Goal: Task Accomplishment & Management: Manage account settings

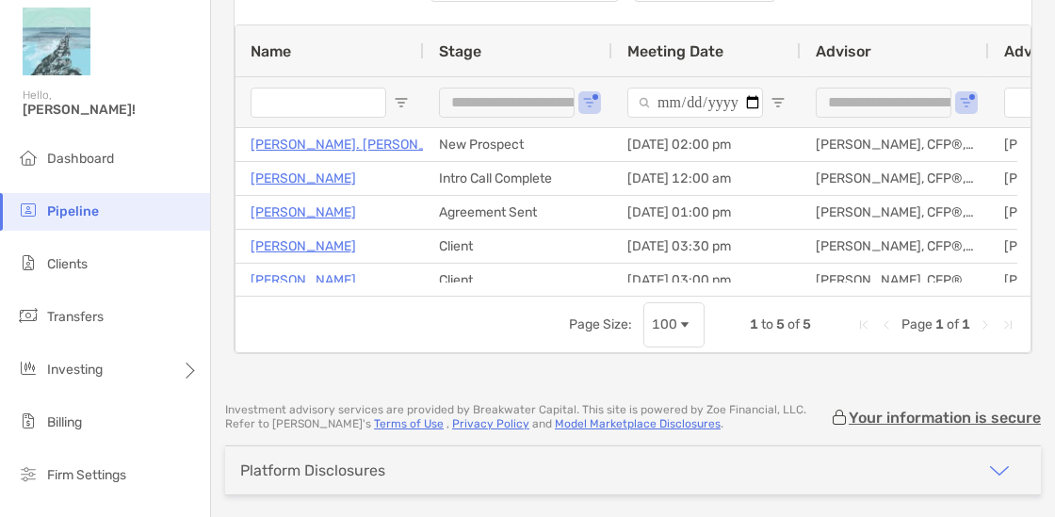
scroll to position [145, 0]
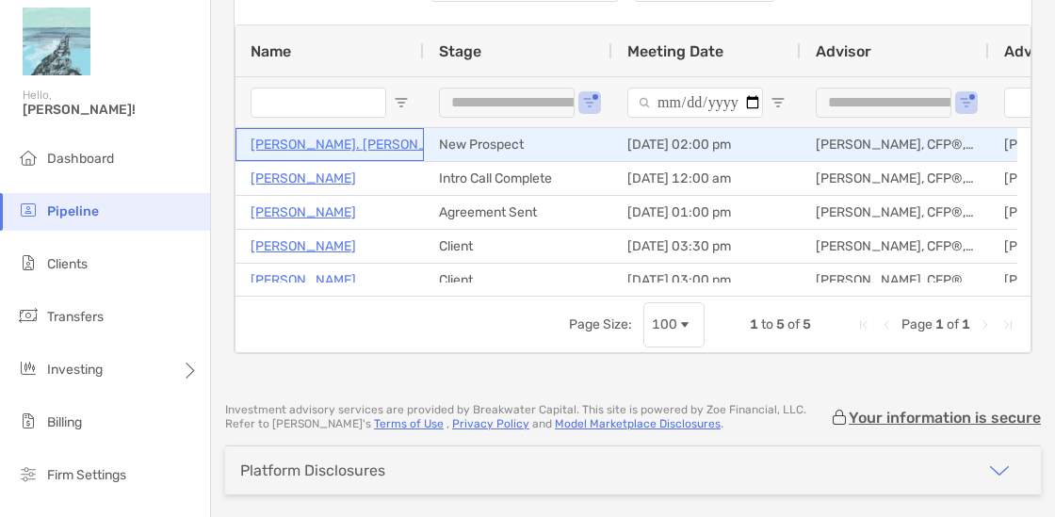
drag, startPoint x: 735, startPoint y: 3, endPoint x: 281, endPoint y: 138, distance: 473.7
click at [281, 138] on p "[PERSON_NAME]. [PERSON_NAME]" at bounding box center [360, 145] width 218 height 24
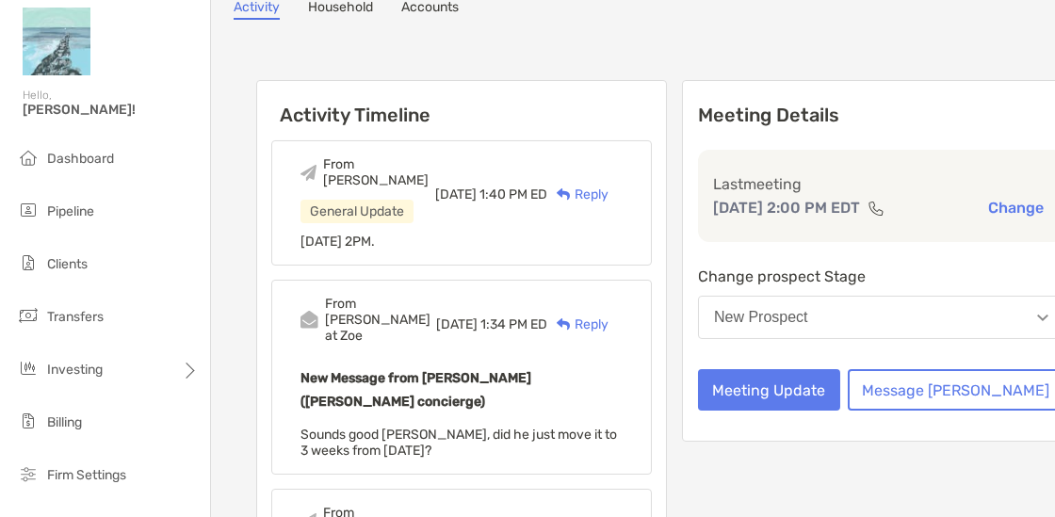
scroll to position [222, 0]
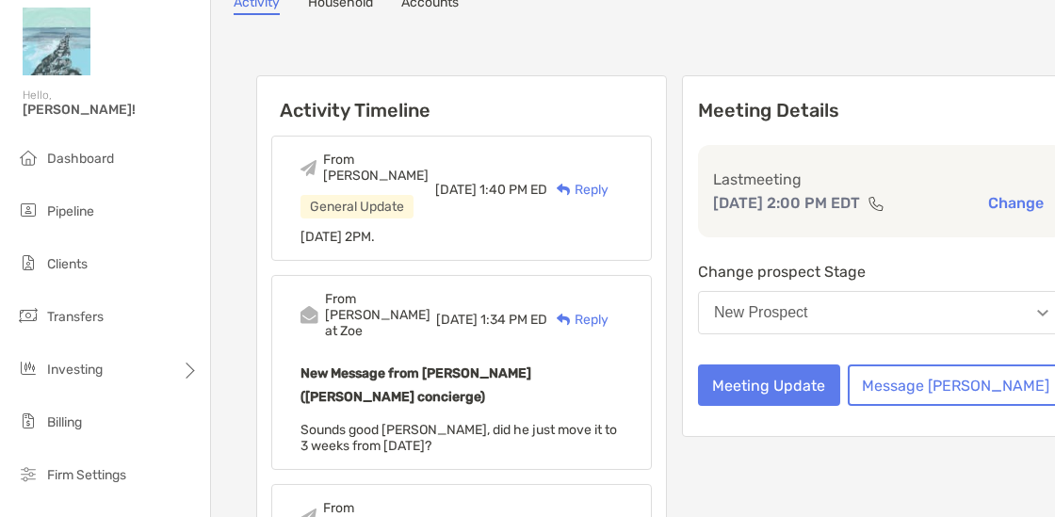
click at [953, 291] on button "New Prospect" at bounding box center [881, 312] width 367 height 43
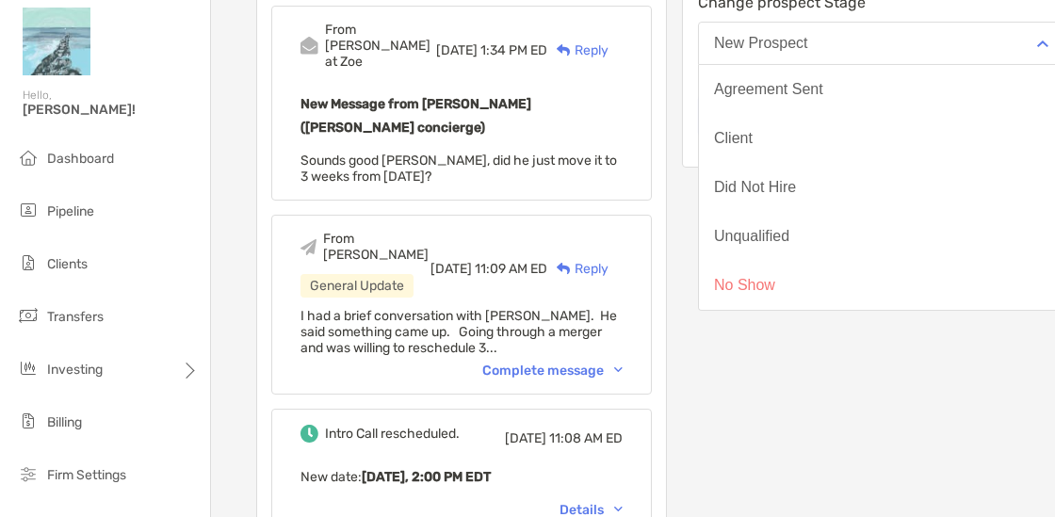
scroll to position [494, 0]
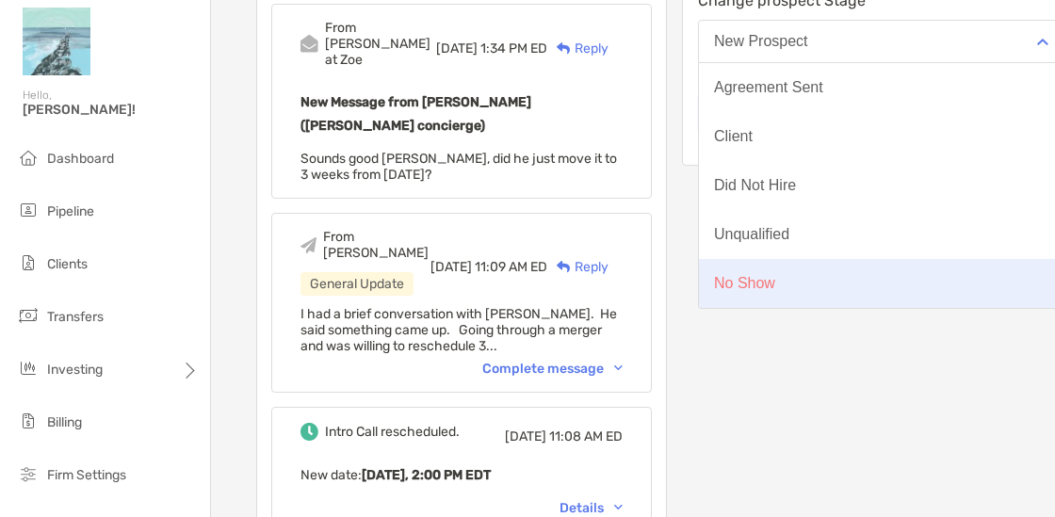
click at [894, 266] on button "No Show" at bounding box center [881, 283] width 365 height 49
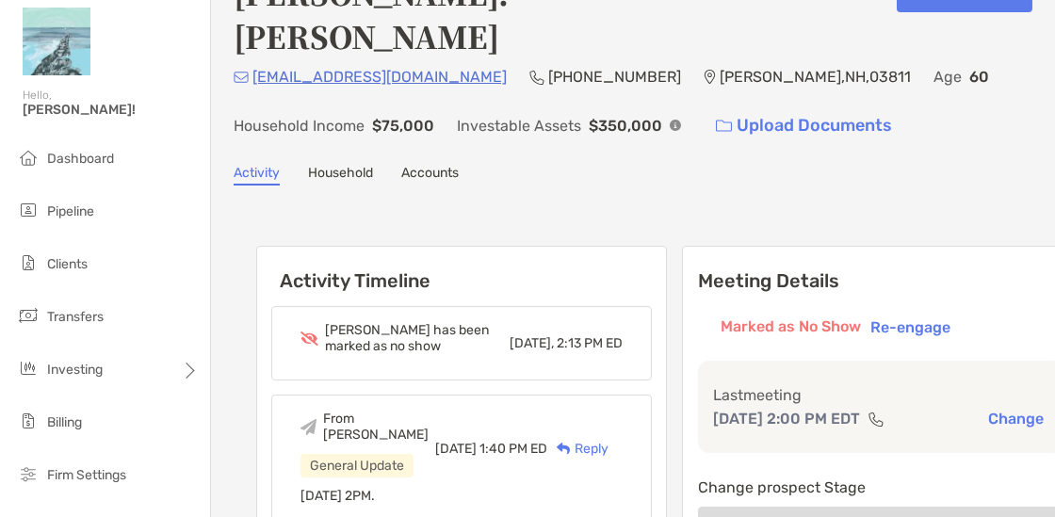
scroll to position [0, 0]
